Goal: Information Seeking & Learning: Learn about a topic

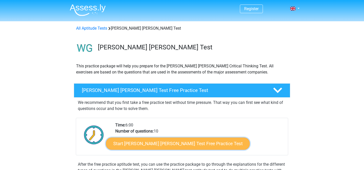
click at [170, 145] on link "Start Watson Glaser Test Free Practice Test" at bounding box center [178, 143] width 144 height 12
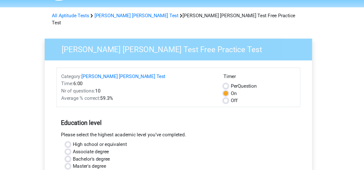
click at [226, 96] on label "Off" at bounding box center [229, 99] width 6 height 6
click at [222, 96] on input "Off" at bounding box center [222, 98] width 4 height 5
radio input "true"
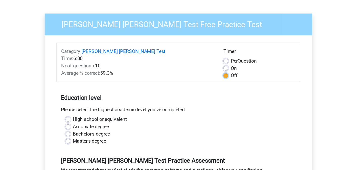
scroll to position [9, 0]
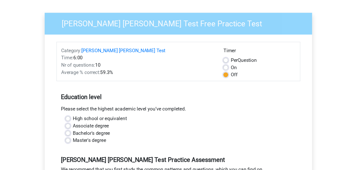
click at [120, 136] on label "Bachelor's degree" at bounding box center [108, 139] width 31 height 6
click at [91, 136] on input "Bachelor's degree" at bounding box center [89, 138] width 4 height 5
radio input "true"
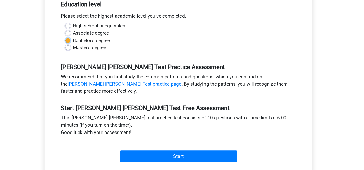
scroll to position [95, 0]
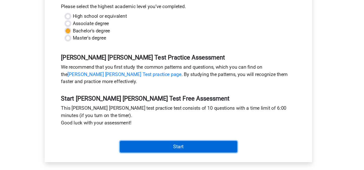
click at [153, 147] on input "Start" at bounding box center [182, 150] width 98 height 10
click at [160, 145] on input "Start" at bounding box center [182, 150] width 98 height 10
click at [164, 145] on input "Start" at bounding box center [182, 150] width 98 height 10
click at [146, 145] on input "Start" at bounding box center [182, 150] width 98 height 10
click at [166, 145] on input "Start" at bounding box center [182, 150] width 98 height 10
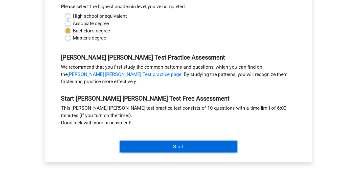
click at [149, 145] on input "Start" at bounding box center [182, 150] width 98 height 10
click at [185, 145] on input "Start" at bounding box center [182, 150] width 98 height 10
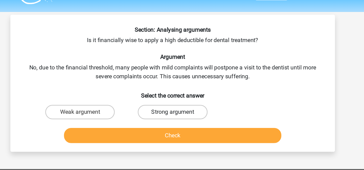
click at [173, 96] on label "Strong argument" at bounding box center [181, 91] width 49 height 10
click at [182, 95] on input "Strong argument" at bounding box center [183, 92] width 3 height 3
radio input "true"
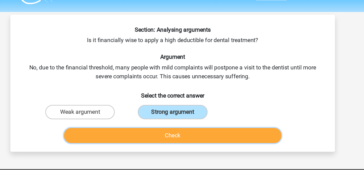
click at [175, 108] on button "Check" at bounding box center [182, 108] width 153 height 11
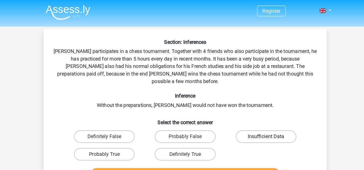
click at [242, 106] on label "Insufficient Data" at bounding box center [247, 110] width 49 height 10
click at [247, 110] on input "Insufficient Data" at bounding box center [248, 111] width 3 height 3
radio input "true"
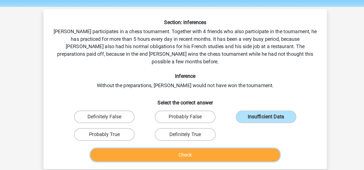
click at [228, 136] on button "Check" at bounding box center [182, 140] width 153 height 11
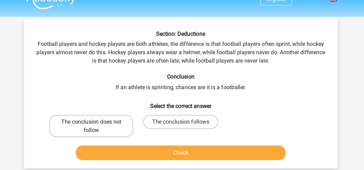
click at [130, 103] on label "The conclusion does not follow" at bounding box center [116, 100] width 61 height 16
click at [120, 101] on input "The conclusion does not follow" at bounding box center [118, 99] width 3 height 3
radio input "true"
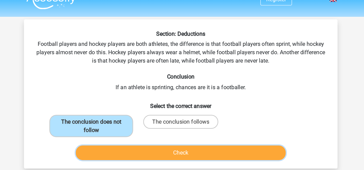
click at [143, 121] on button "Check" at bounding box center [182, 120] width 153 height 11
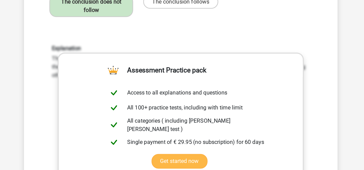
scroll to position [64, 0]
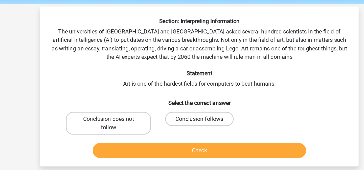
click at [159, 105] on label "Conclusion follows" at bounding box center [181, 104] width 49 height 10
click at [182, 105] on input "Conclusion follows" at bounding box center [183, 105] width 3 height 3
radio input "true"
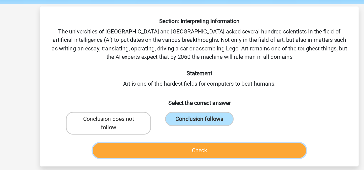
click at [165, 127] on button "Check" at bounding box center [182, 126] width 153 height 11
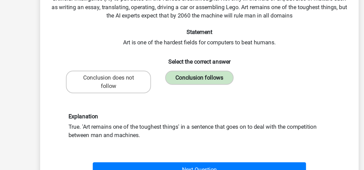
scroll to position [8, 0]
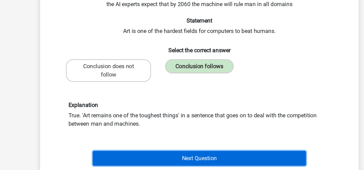
click at [170, 157] on button "Next Question" at bounding box center [182, 161] width 153 height 11
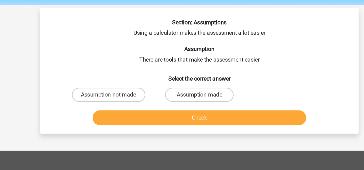
scroll to position [0, 0]
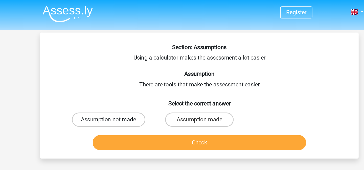
click at [135, 86] on label "Assumption not made" at bounding box center [117, 85] width 53 height 10
click at [120, 86] on input "Assumption not made" at bounding box center [118, 86] width 3 height 3
radio input "true"
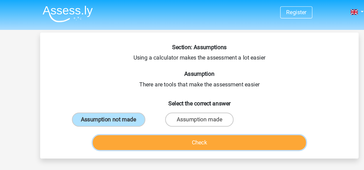
click at [149, 105] on button "Check" at bounding box center [182, 102] width 153 height 11
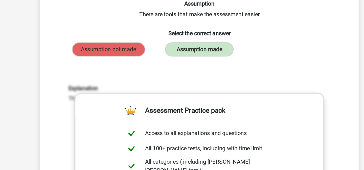
scroll to position [3, 0]
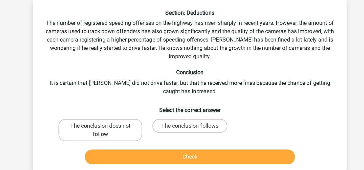
click at [126, 124] on label "The conclusion does not follow" at bounding box center [116, 119] width 61 height 16
click at [120, 119] on input "The conclusion does not follow" at bounding box center [118, 117] width 3 height 3
radio input "true"
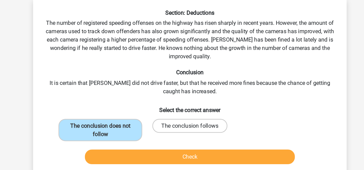
click at [179, 119] on label "The conclusion follows" at bounding box center [182, 116] width 55 height 10
click at [182, 119] on input "The conclusion follows" at bounding box center [183, 117] width 3 height 3
radio input "true"
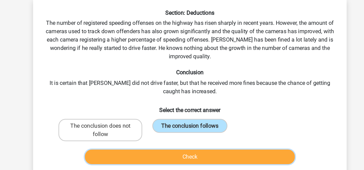
click at [183, 138] on button "Check" at bounding box center [182, 138] width 153 height 11
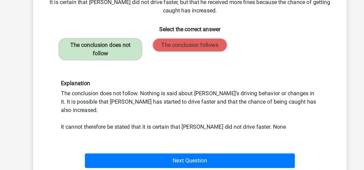
scroll to position [37, 0]
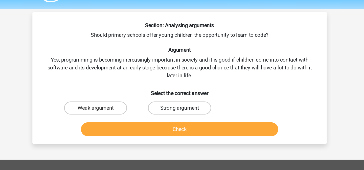
click at [192, 98] on label "Strong argument" at bounding box center [181, 97] width 49 height 10
click at [185, 98] on input "Strong argument" at bounding box center [183, 99] width 3 height 3
radio input "true"
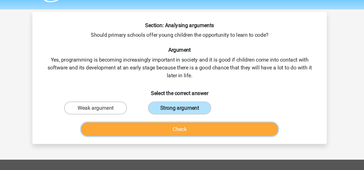
click at [196, 116] on button "Check" at bounding box center [182, 114] width 153 height 11
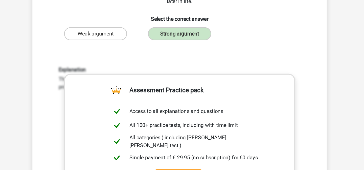
scroll to position [34, 0]
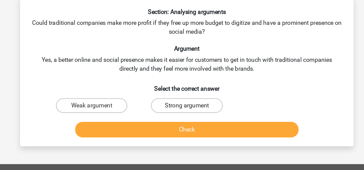
click at [181, 96] on label "Strong argument" at bounding box center [181, 97] width 49 height 10
click at [182, 98] on input "Strong argument" at bounding box center [183, 99] width 3 height 3
radio input "true"
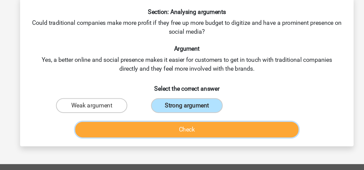
click at [188, 115] on button "Check" at bounding box center [182, 114] width 153 height 11
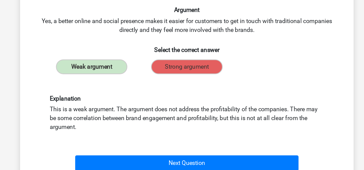
scroll to position [23, 0]
